Goal: Task Accomplishment & Management: Complete application form

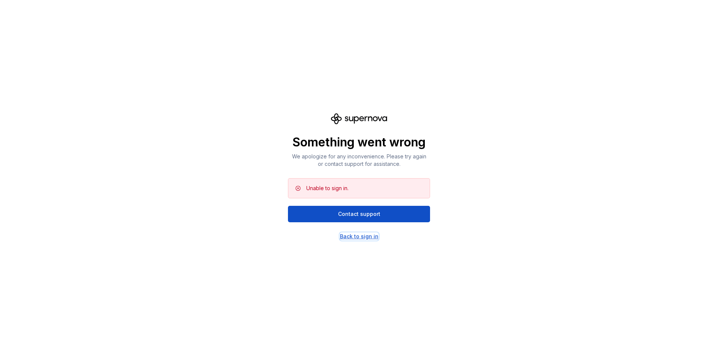
click at [357, 236] on div "Back to sign in" at bounding box center [359, 236] width 38 height 7
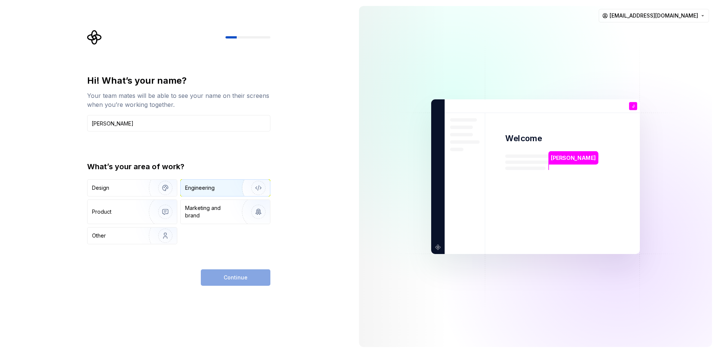
type input "Joel"
click at [207, 185] on div "Engineering" at bounding box center [200, 187] width 30 height 7
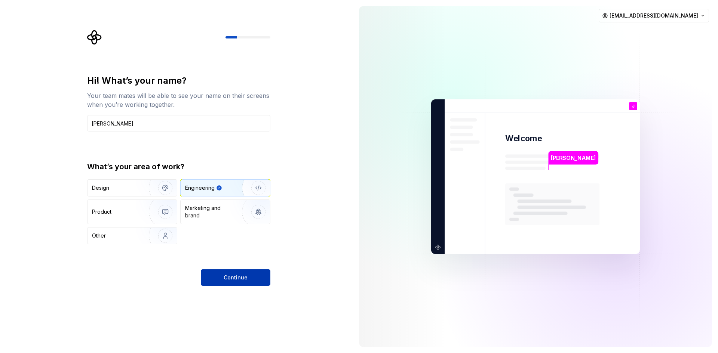
click at [239, 272] on button "Continue" at bounding box center [236, 277] width 70 height 16
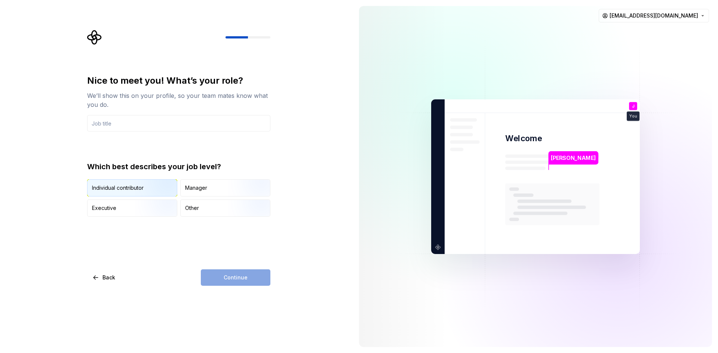
click at [146, 189] on img "button" at bounding box center [159, 197] width 48 height 50
click at [151, 121] on input "text" at bounding box center [178, 123] width 183 height 16
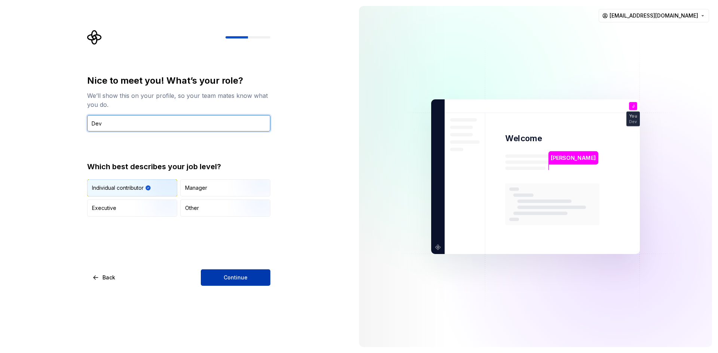
type input "Dev"
click at [243, 272] on button "Continue" at bounding box center [236, 277] width 70 height 16
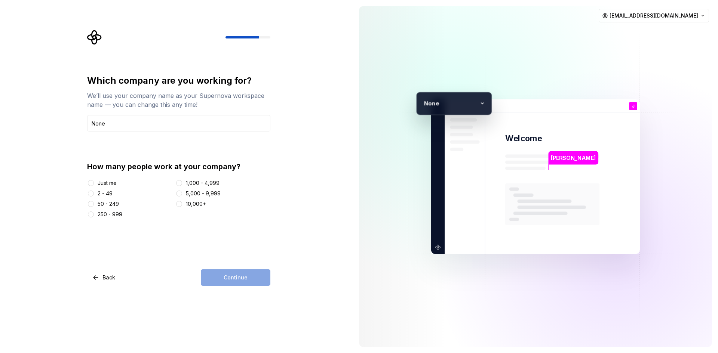
type input "None"
click at [112, 187] on div "Just me" at bounding box center [107, 182] width 19 height 7
click at [94, 186] on button "Just me" at bounding box center [91, 183] width 6 height 6
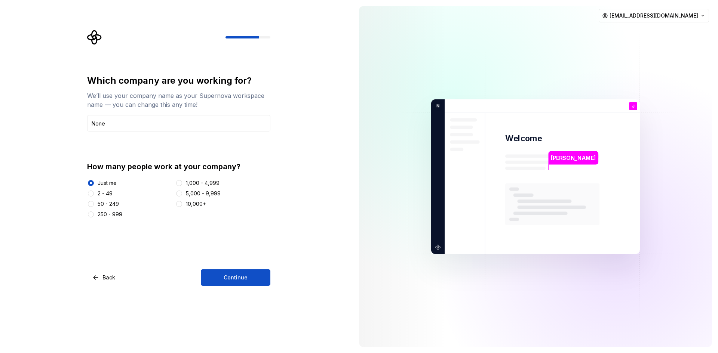
click at [243, 266] on div "Which company are you working for? We’ll use your company name as your Supernov…" at bounding box center [178, 180] width 183 height 211
click at [245, 278] on span "Continue" at bounding box center [236, 277] width 24 height 7
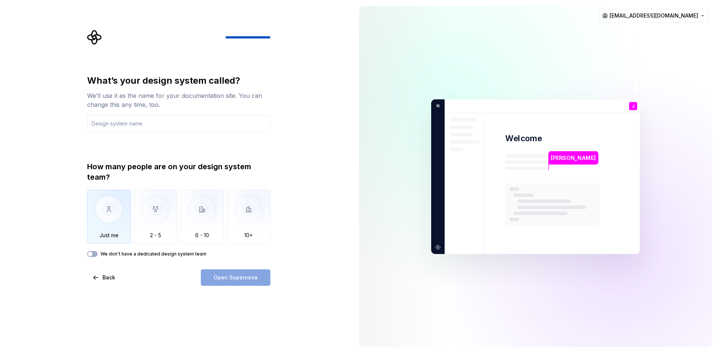
click at [104, 219] on img "button" at bounding box center [109, 215] width 44 height 50
click at [144, 133] on div "What’s your design system called? We’ll use it as the name for your documentati…" at bounding box center [178, 166] width 183 height 182
click at [148, 122] on input "text" at bounding box center [178, 123] width 183 height 16
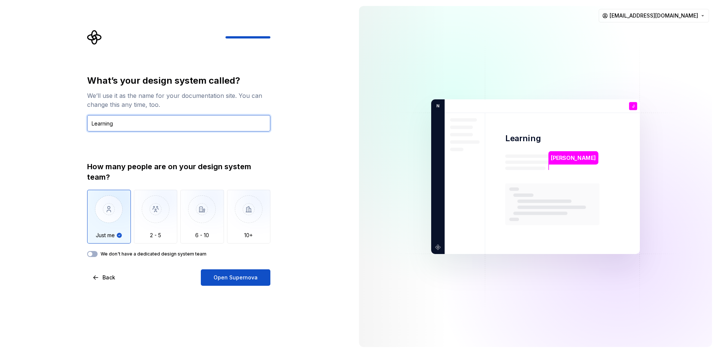
type input "Learning"
click at [264, 286] on div "What’s your design system called? We’ll use it as the name for your documentati…" at bounding box center [176, 176] width 353 height 353
click at [266, 269] on div "What’s your design system called? We’ll use it as the name for your documentati…" at bounding box center [178, 180] width 183 height 211
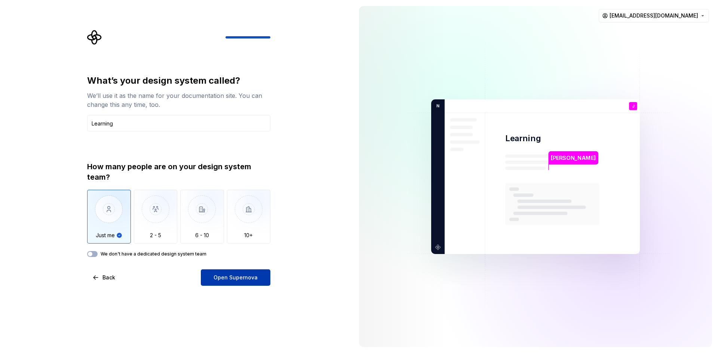
click at [247, 274] on span "Open Supernova" at bounding box center [235, 277] width 44 height 7
